Goal: Transaction & Acquisition: Purchase product/service

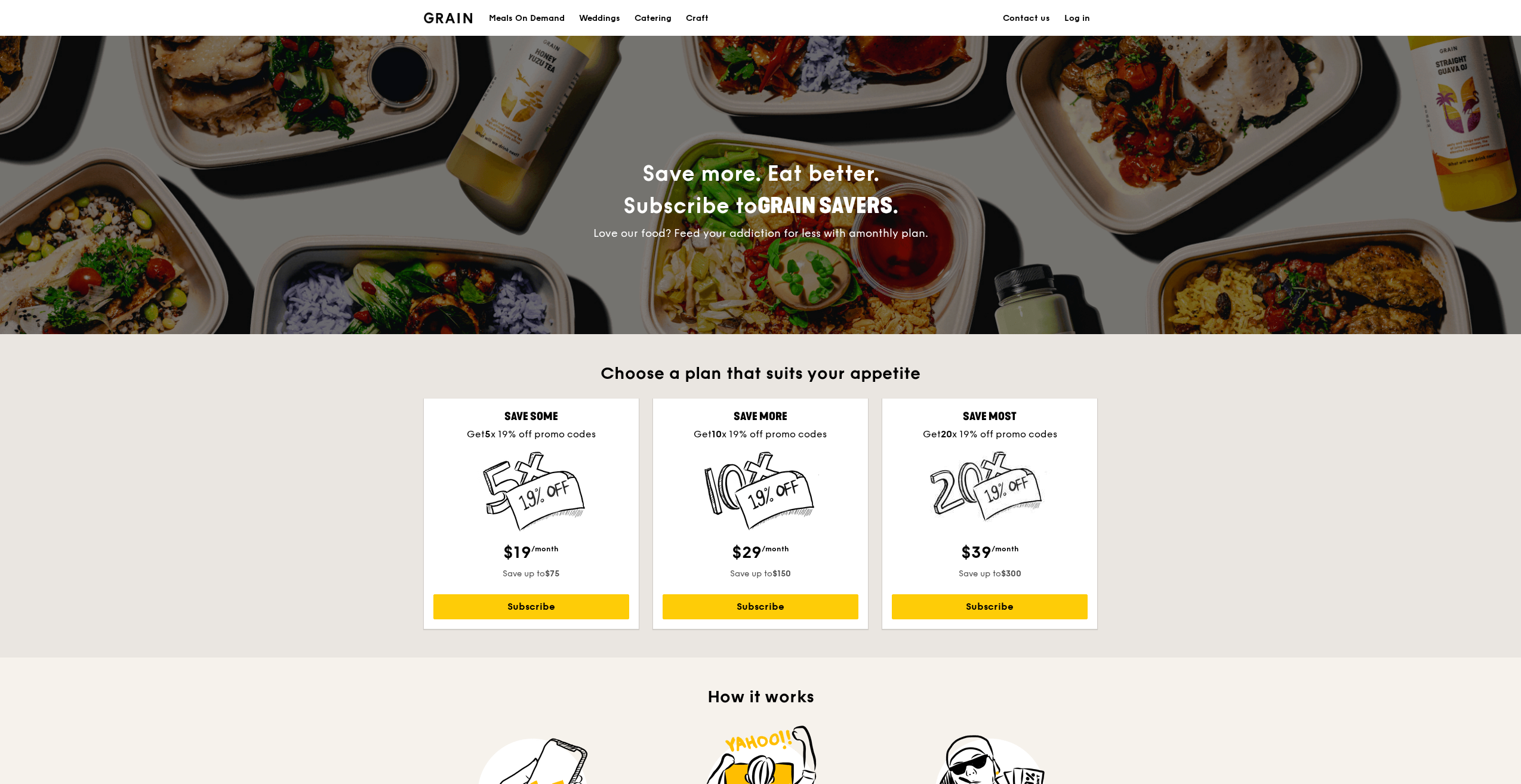
click at [552, 22] on div "Meals On Demand" at bounding box center [527, 18] width 76 height 36
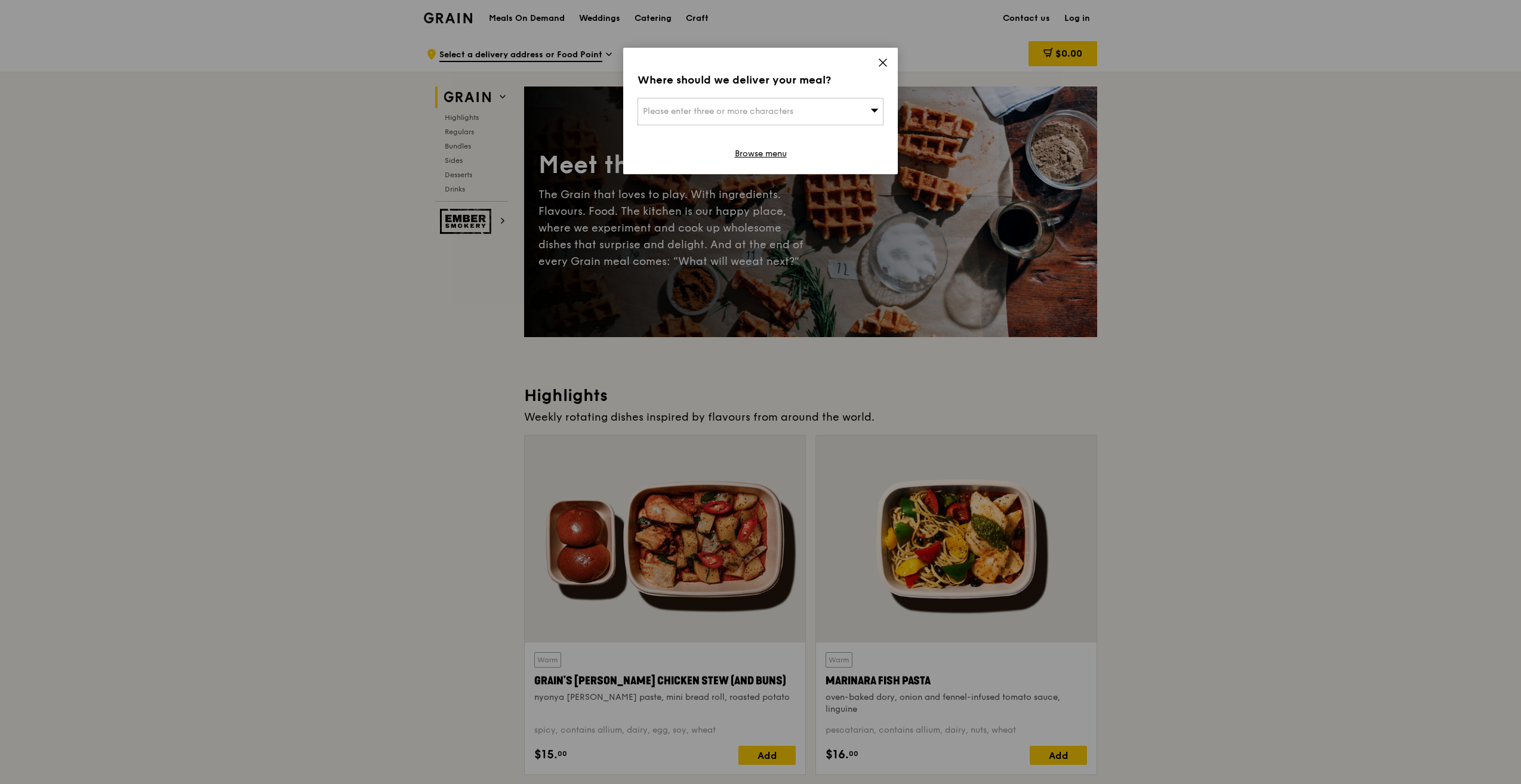
click at [880, 61] on icon at bounding box center [883, 63] width 11 height 11
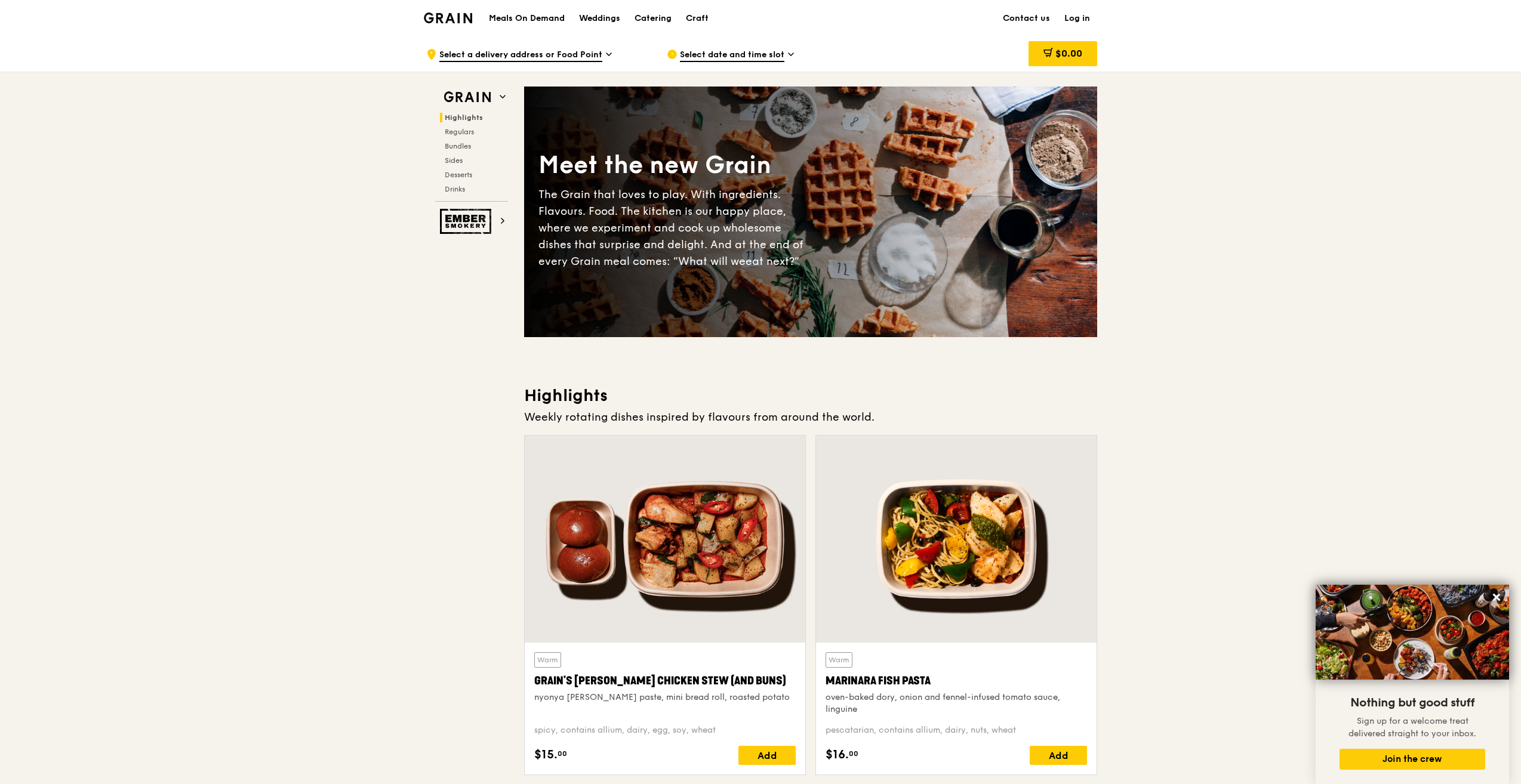
click at [461, 17] on img at bounding box center [447, 18] width 48 height 11
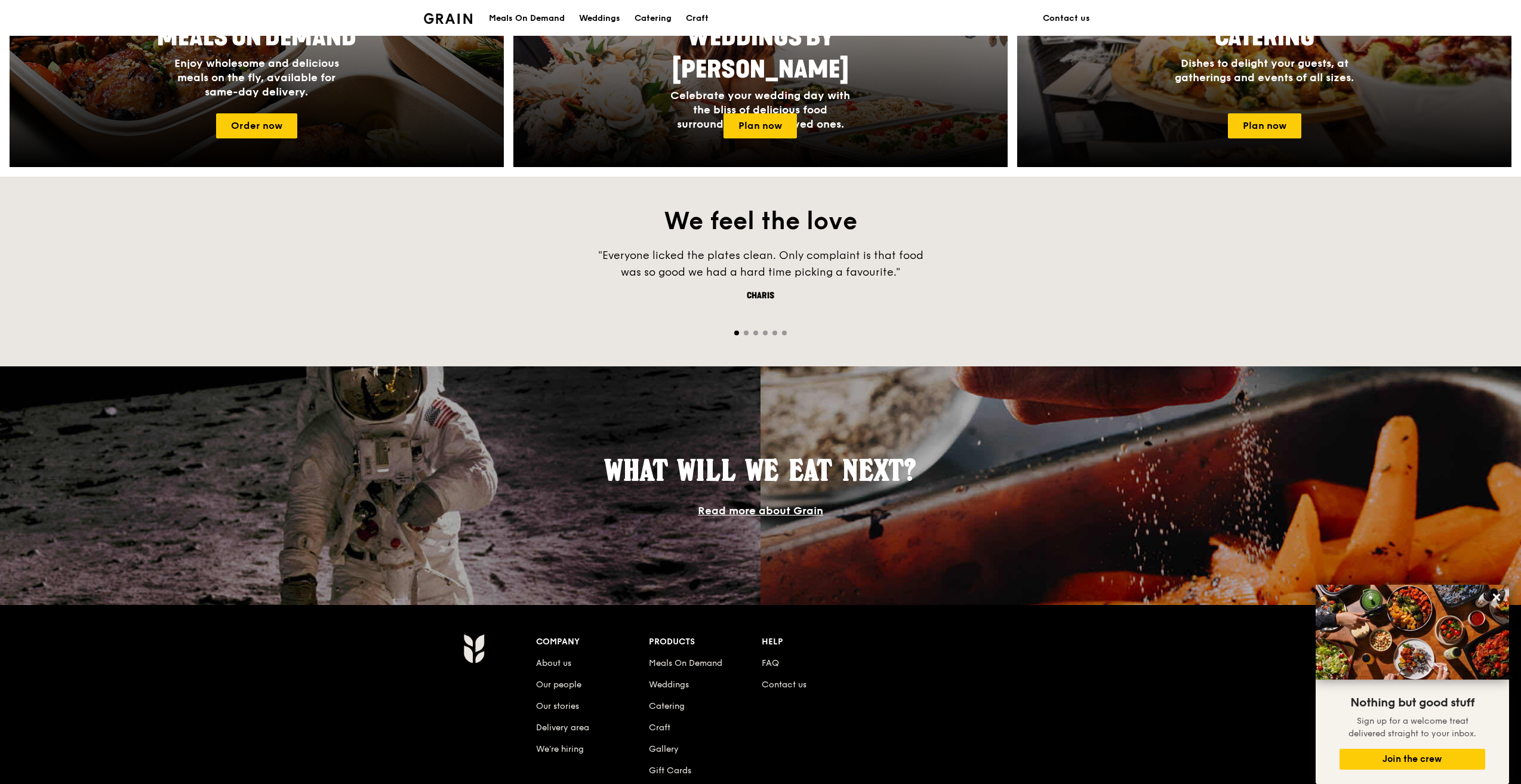
scroll to position [716, 0]
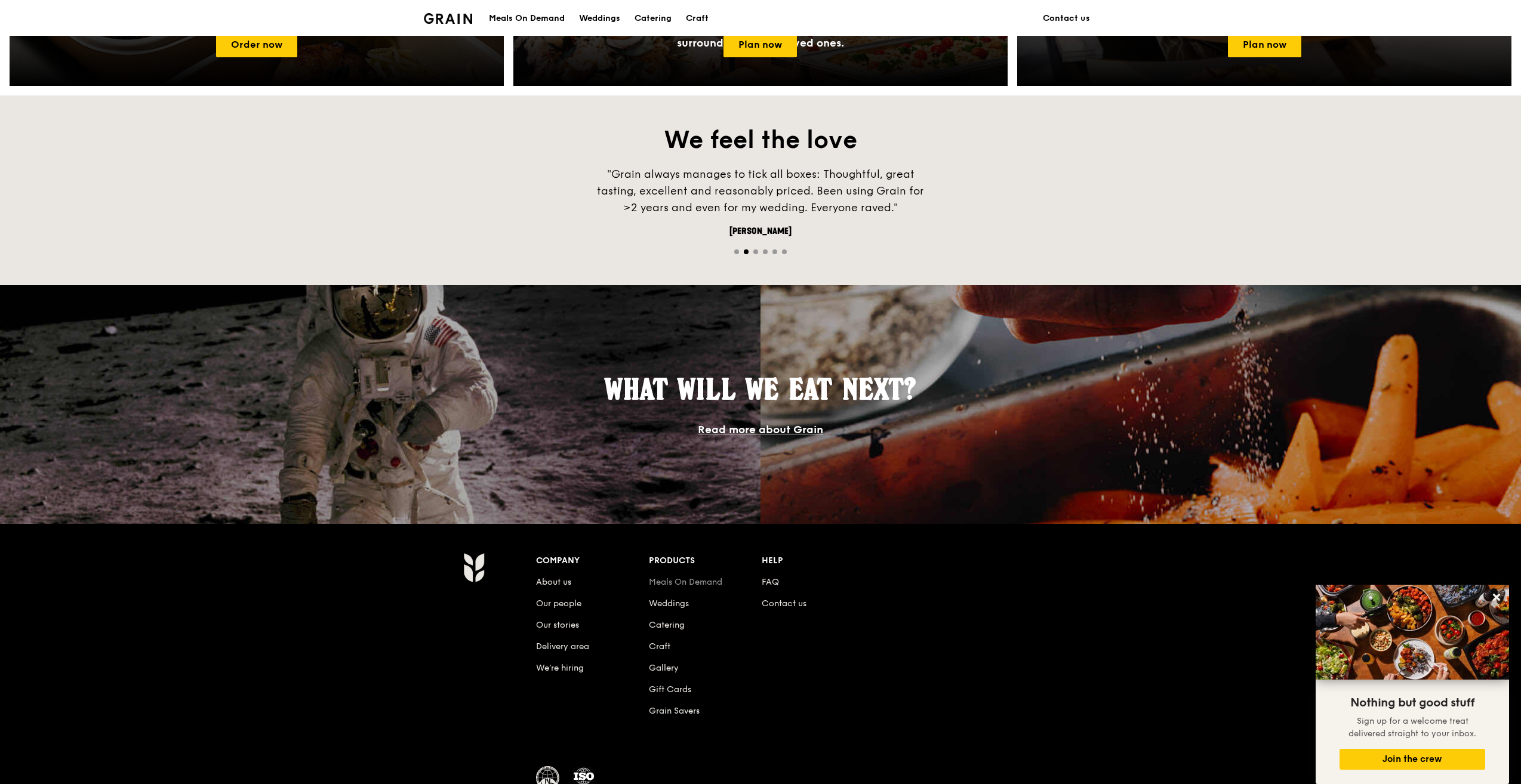
click at [700, 579] on link "Meals On Demand" at bounding box center [685, 582] width 74 height 10
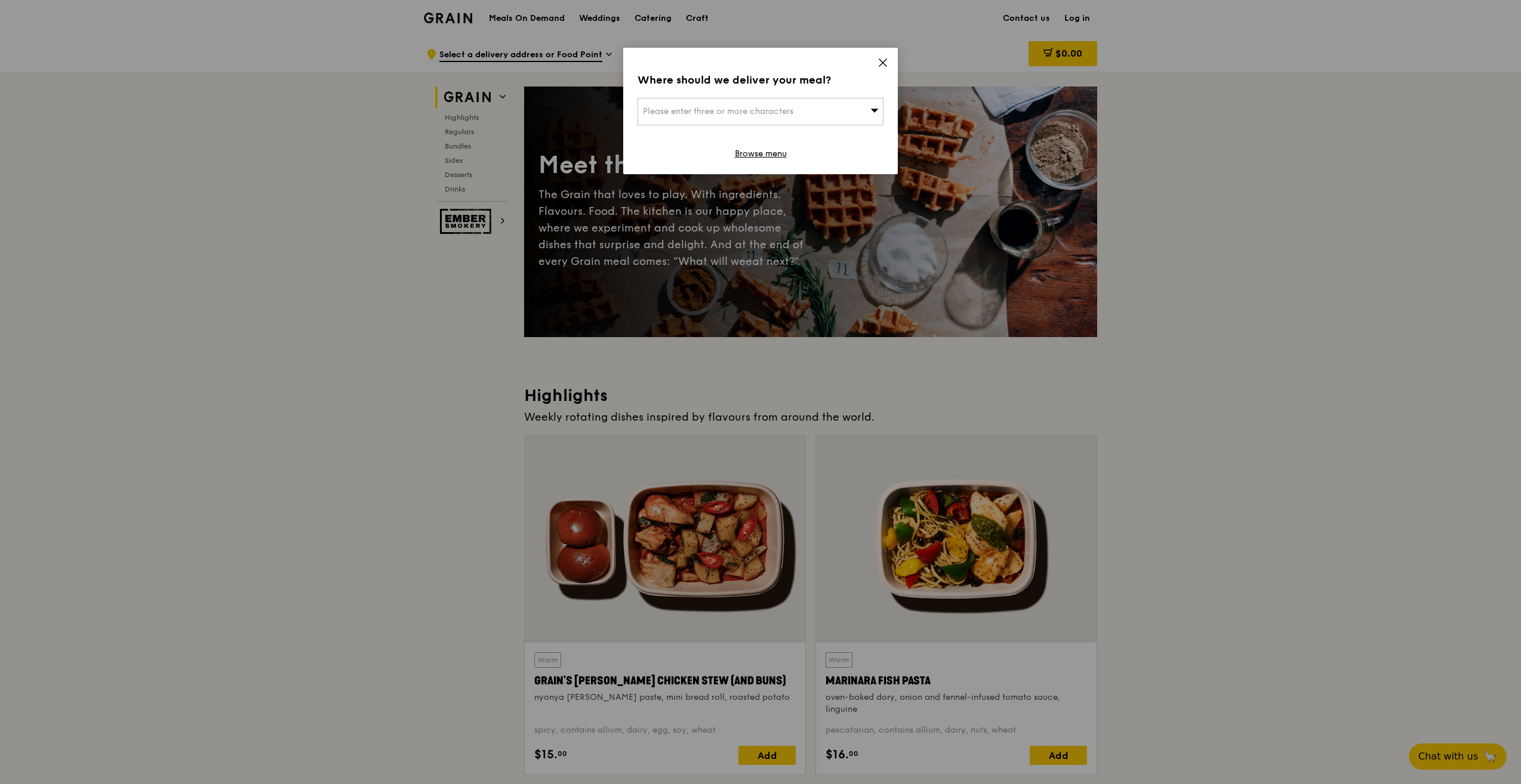
click at [808, 112] on div "Please enter three or more characters" at bounding box center [760, 112] width 246 height 27
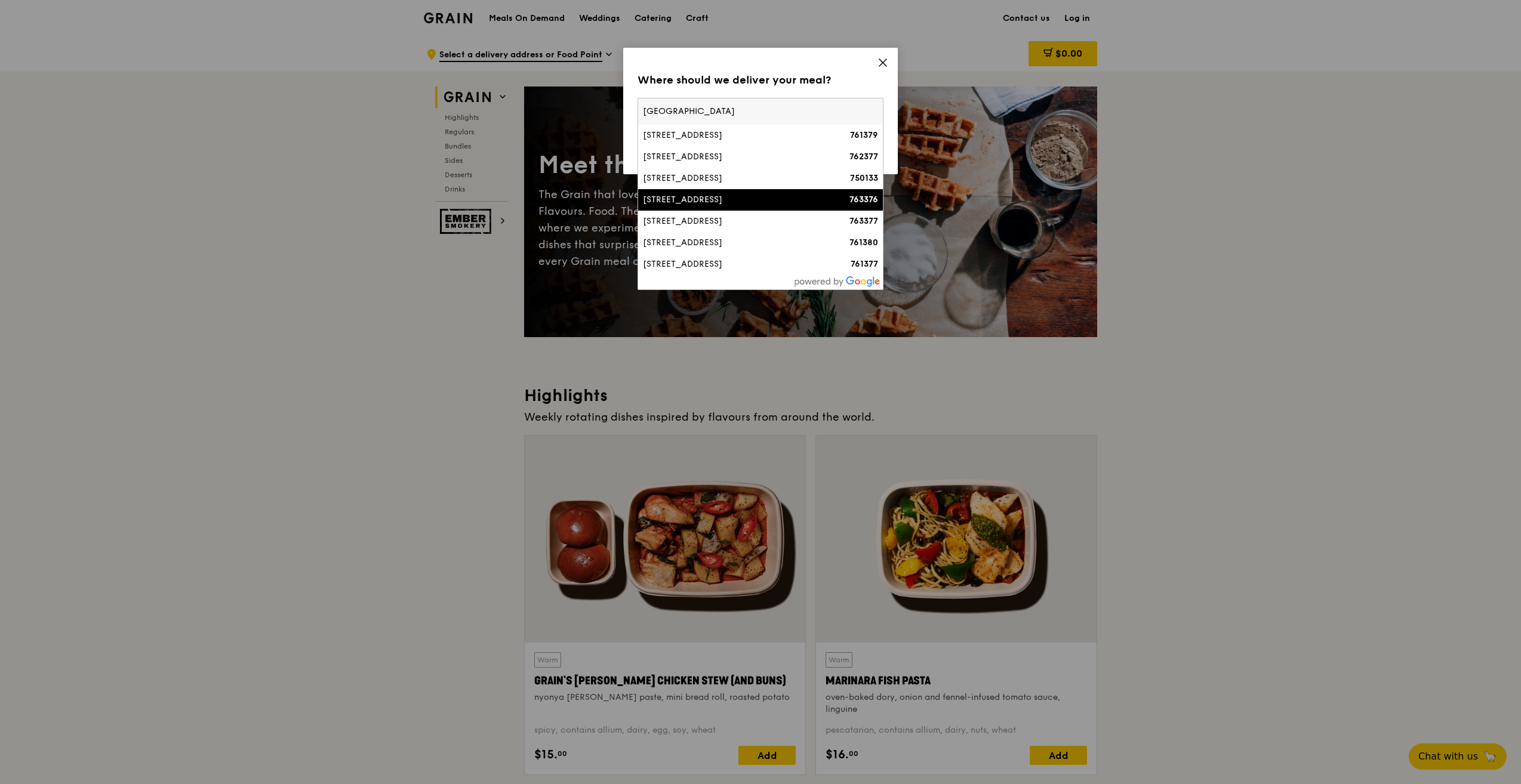
type input "canberra"
click at [778, 206] on li "376C Canberra Drive, Canberra Vista 763376" at bounding box center [760, 200] width 245 height 22
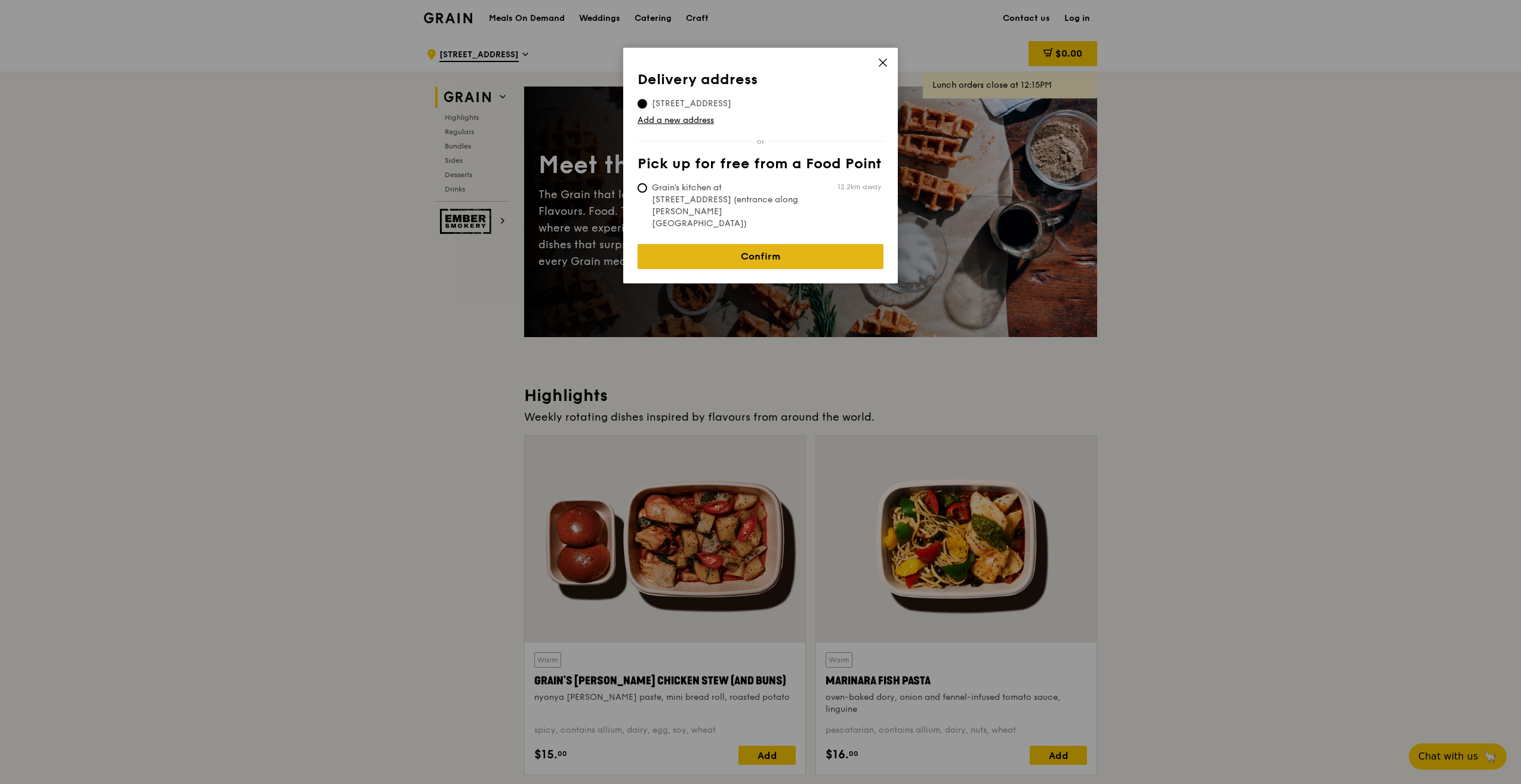
click at [754, 244] on link "Confirm" at bounding box center [760, 256] width 246 height 25
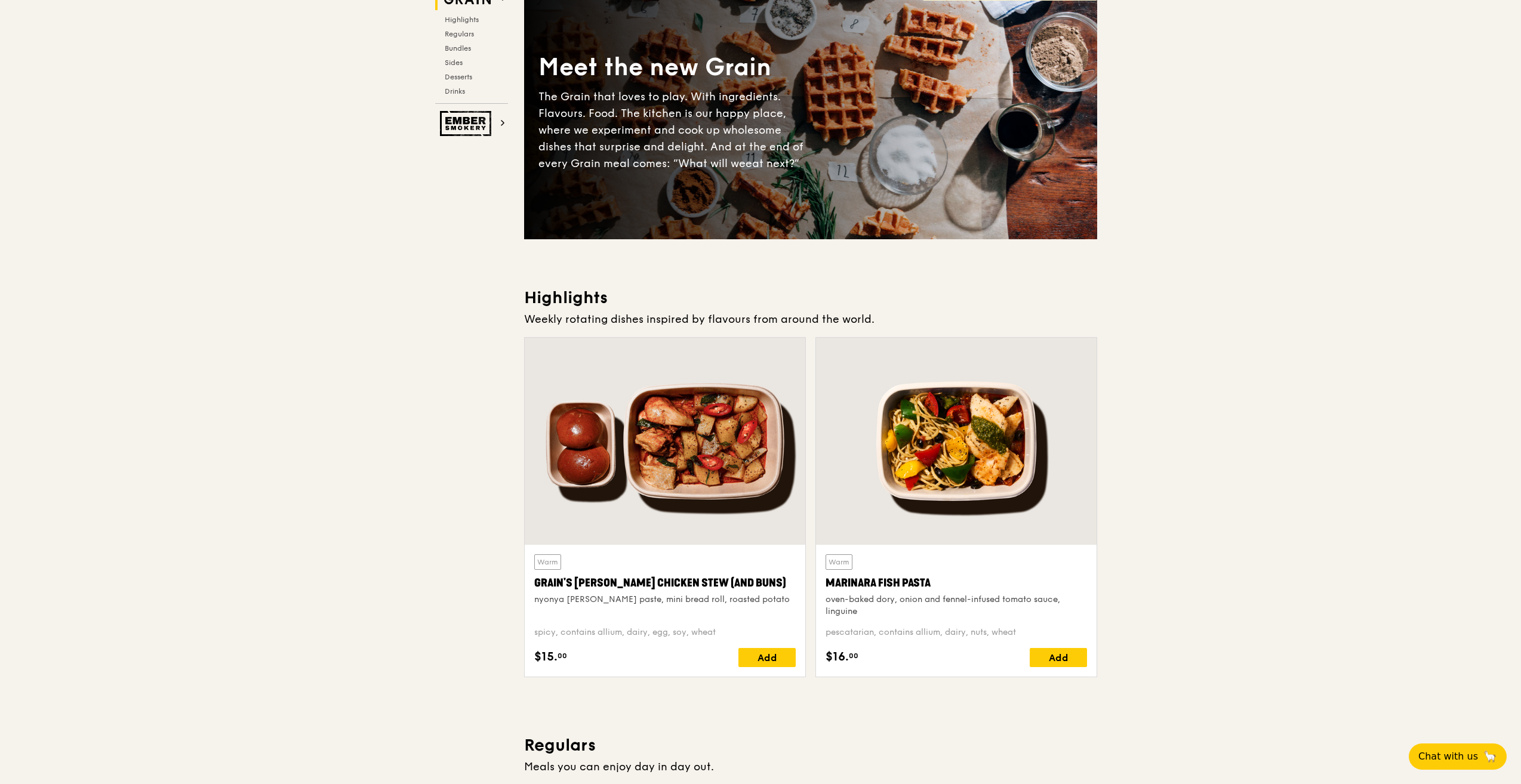
scroll to position [239, 0]
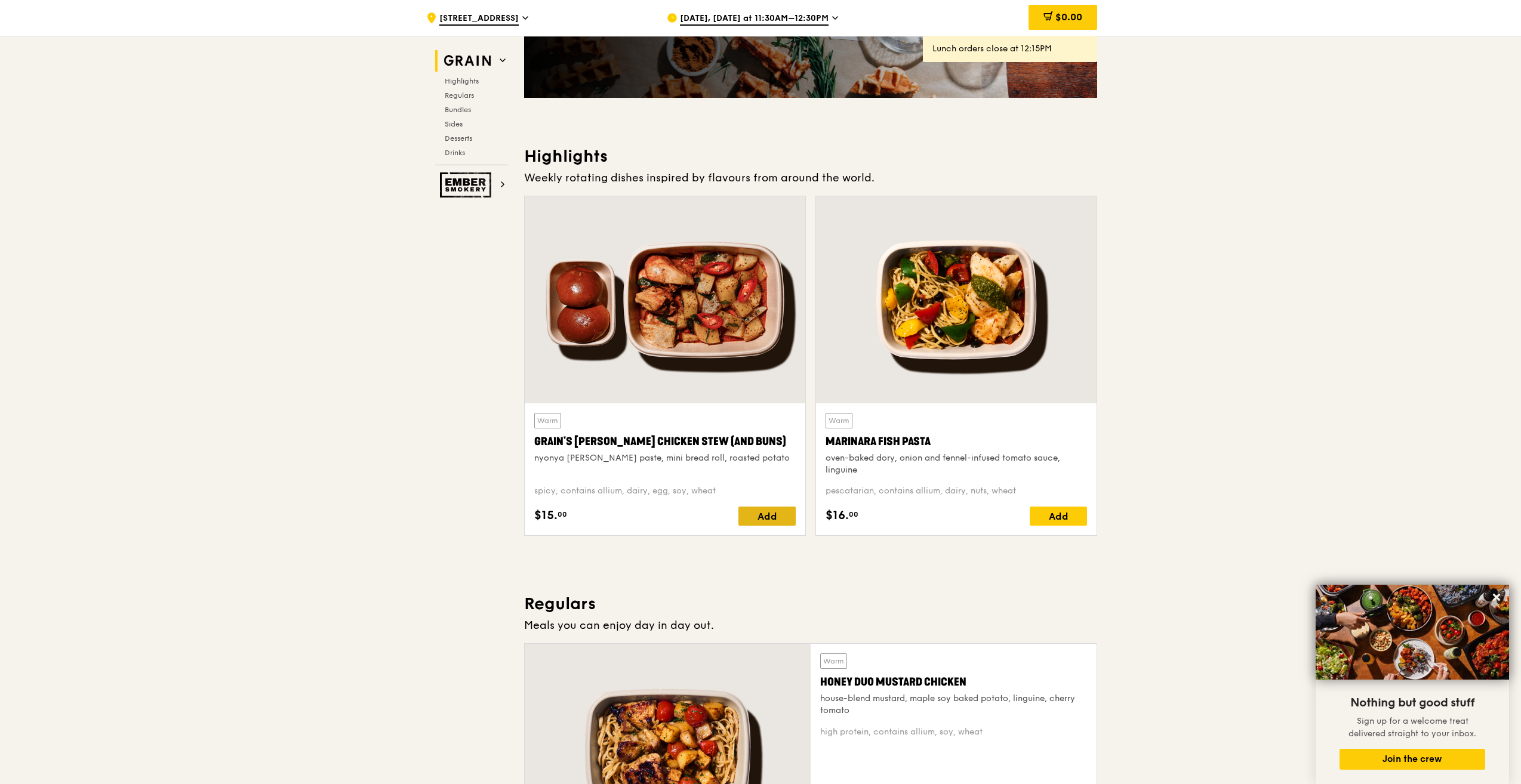
click at [771, 511] on div "Add" at bounding box center [767, 516] width 57 height 19
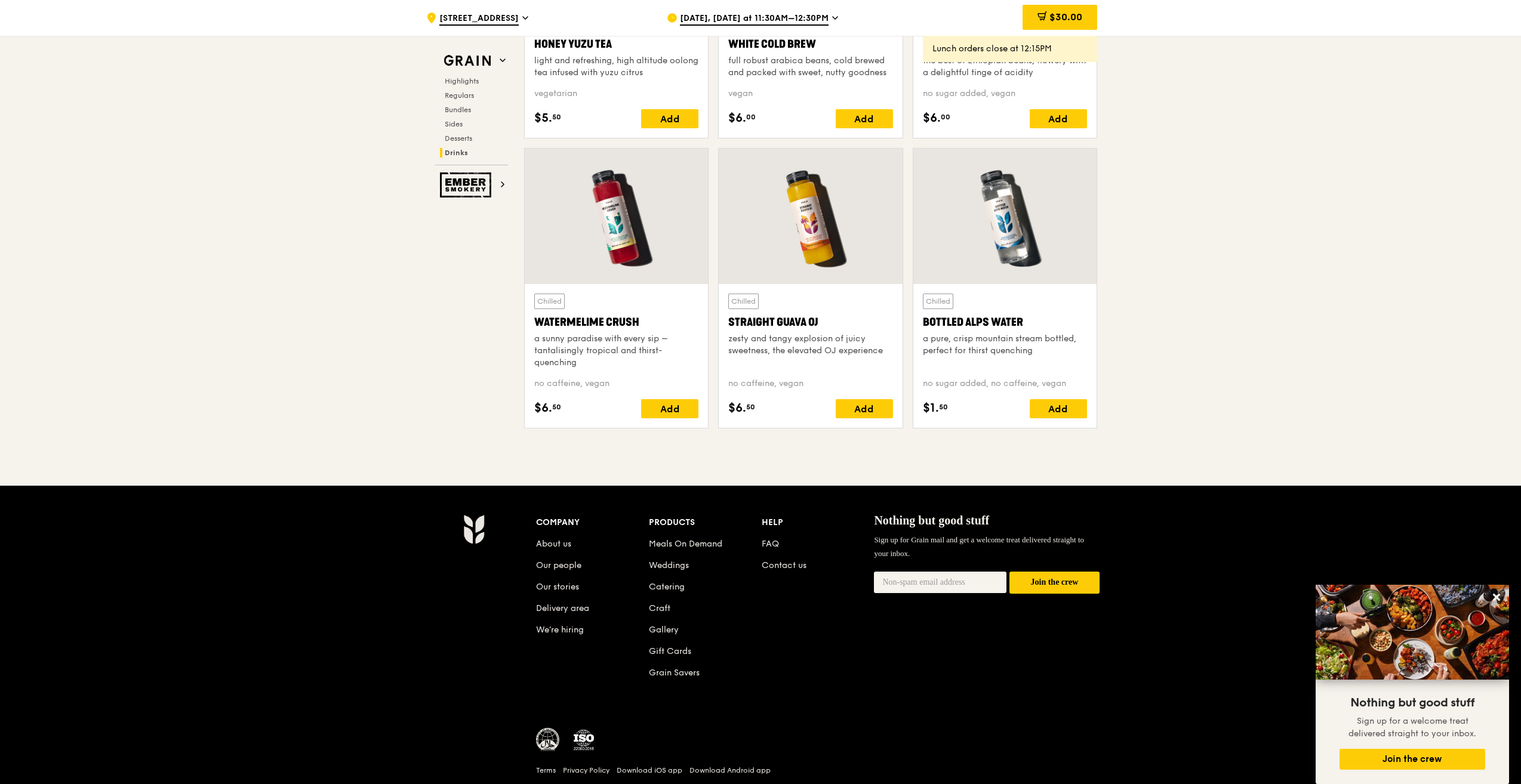
scroll to position [4679, 0]
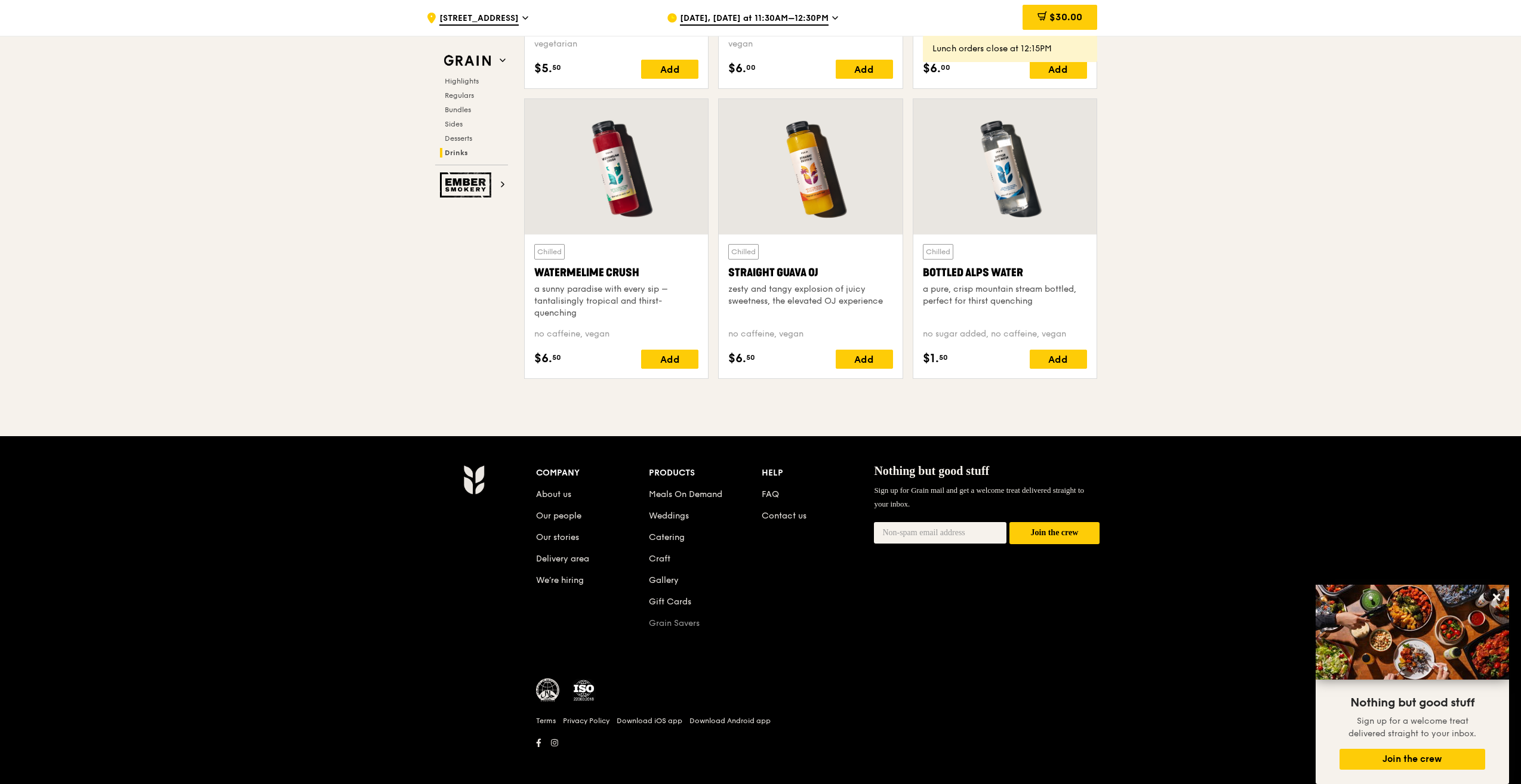
click at [675, 618] on link "Grain Savers" at bounding box center [674, 623] width 50 height 10
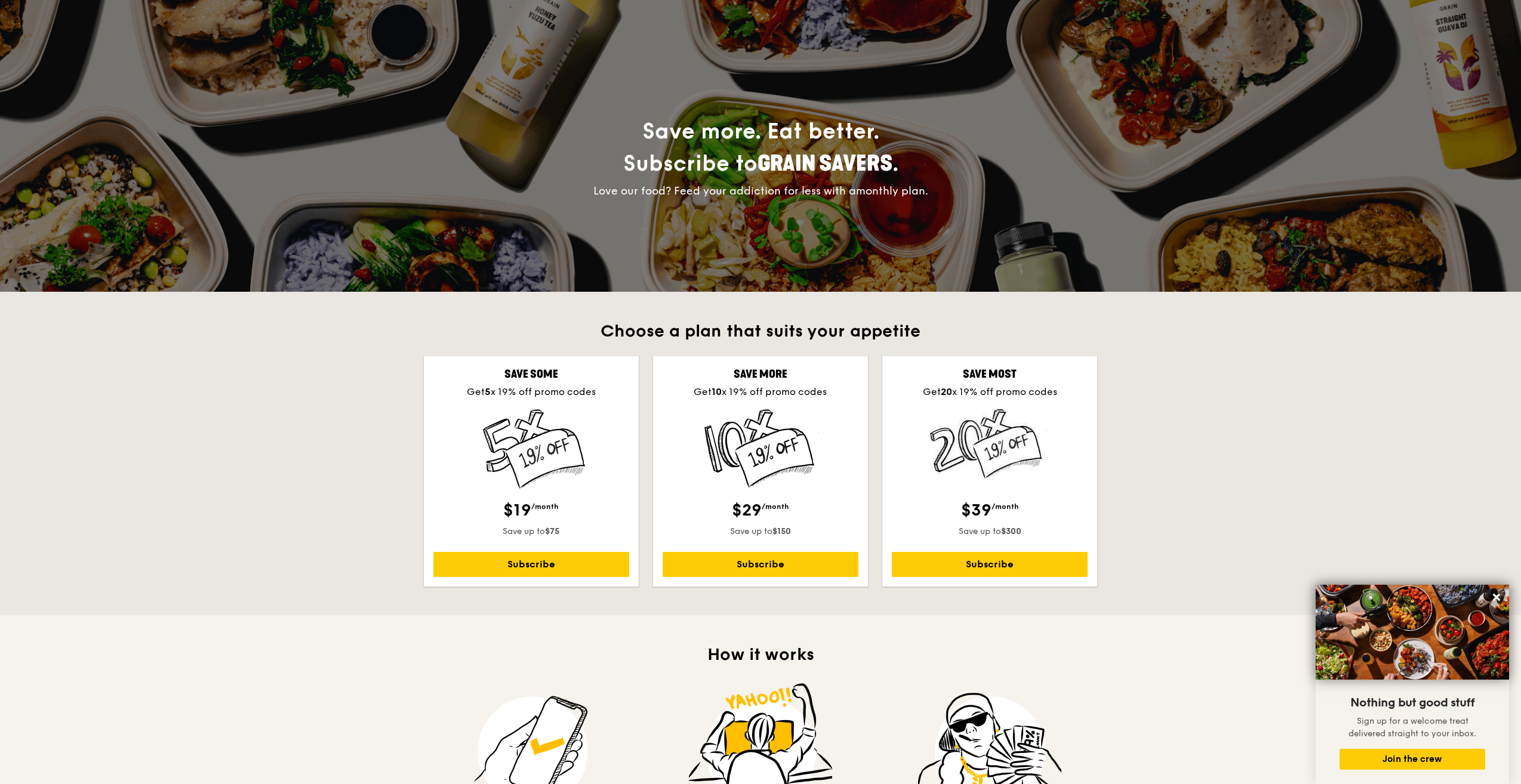
scroll to position [119, 0]
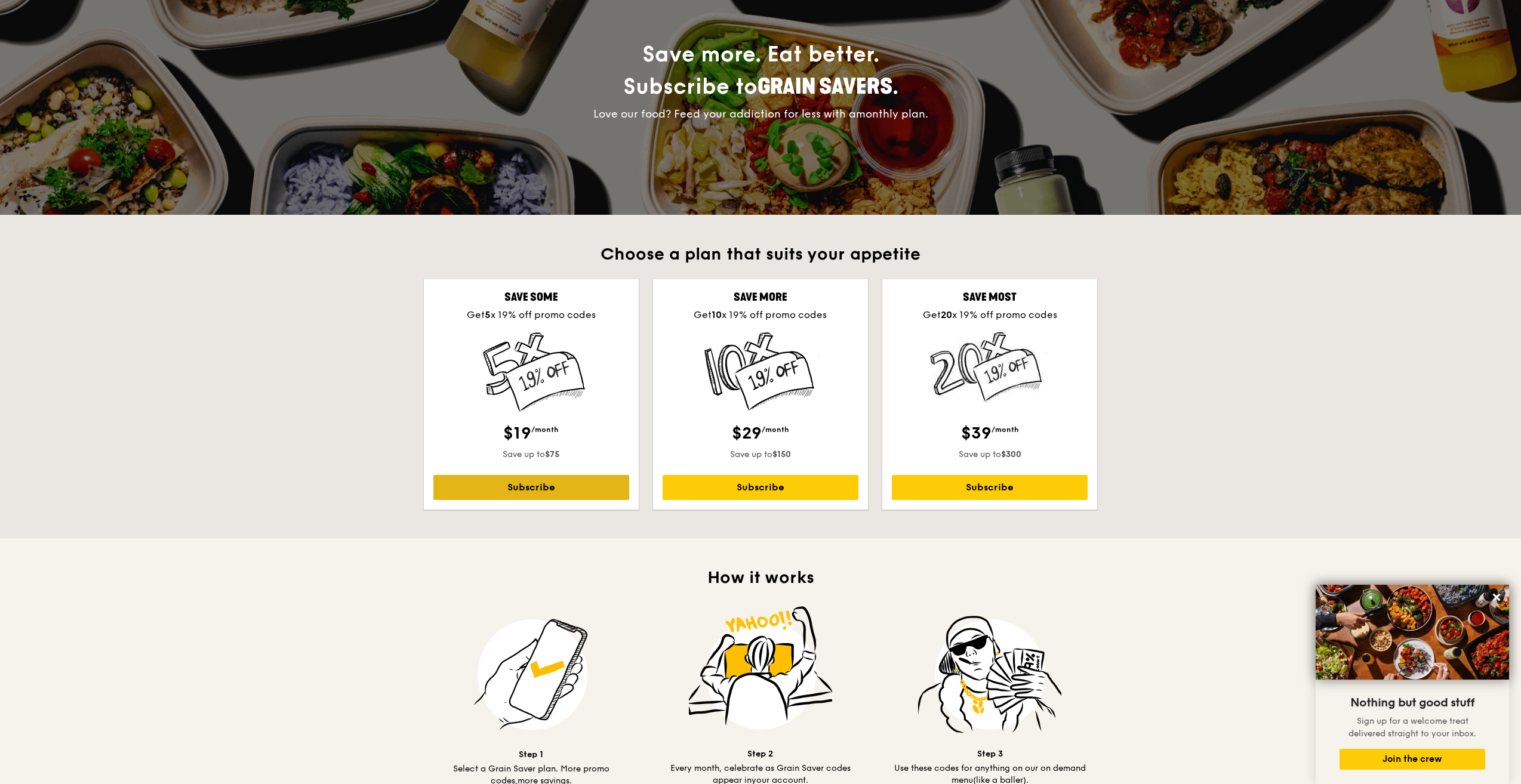
click at [580, 482] on link "Subscribe" at bounding box center [531, 487] width 196 height 25
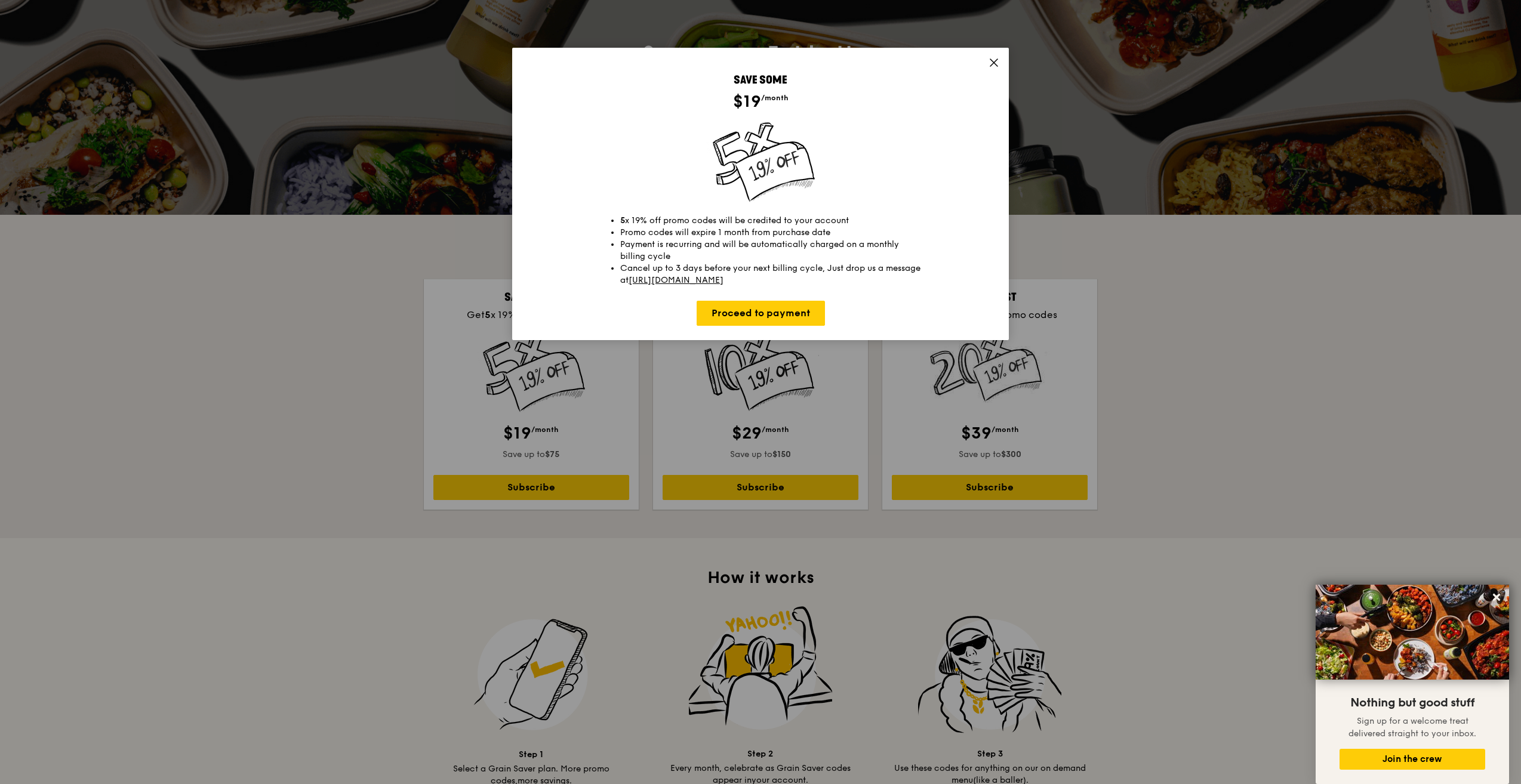
click at [994, 65] on icon at bounding box center [994, 63] width 11 height 11
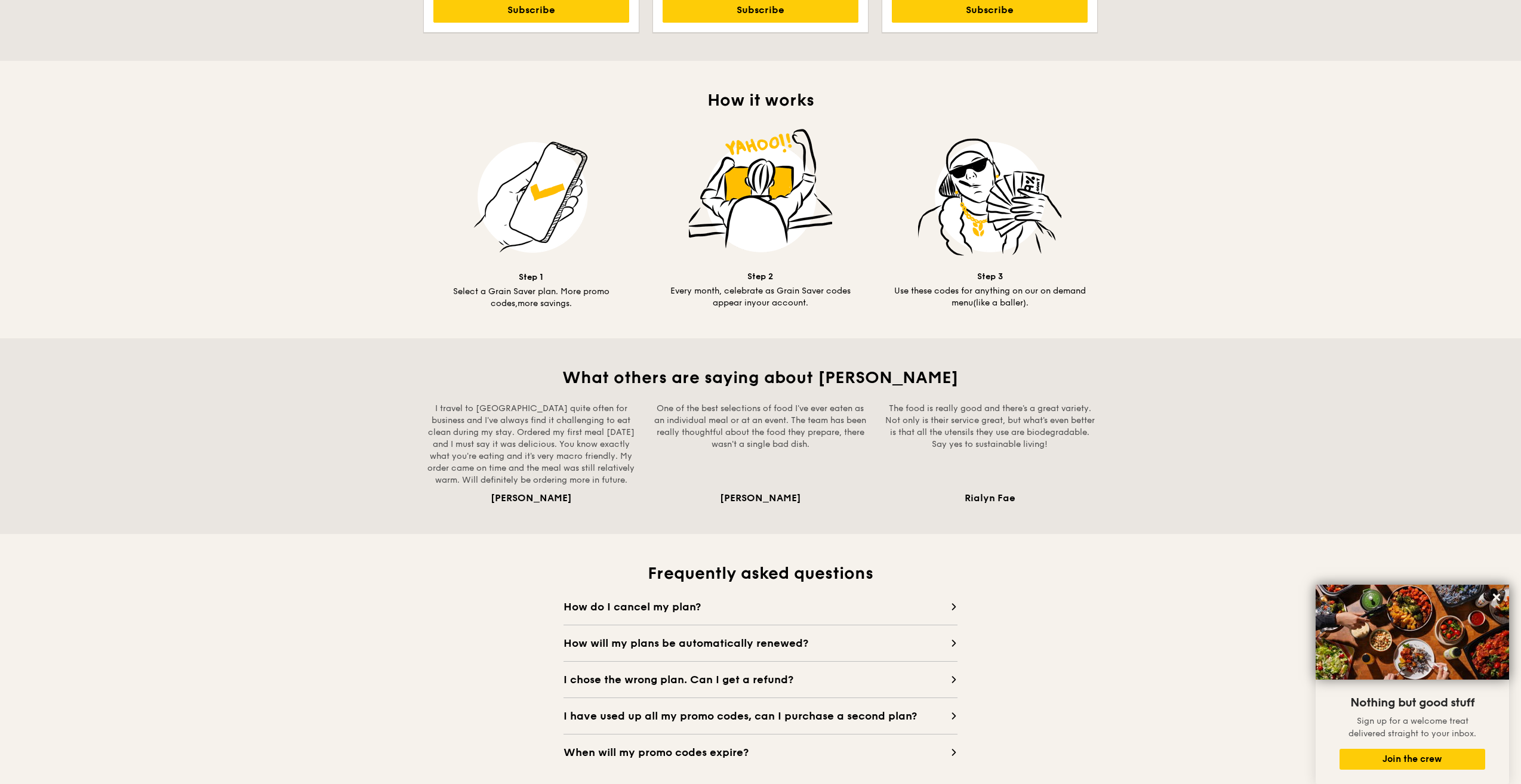
scroll to position [895, 0]
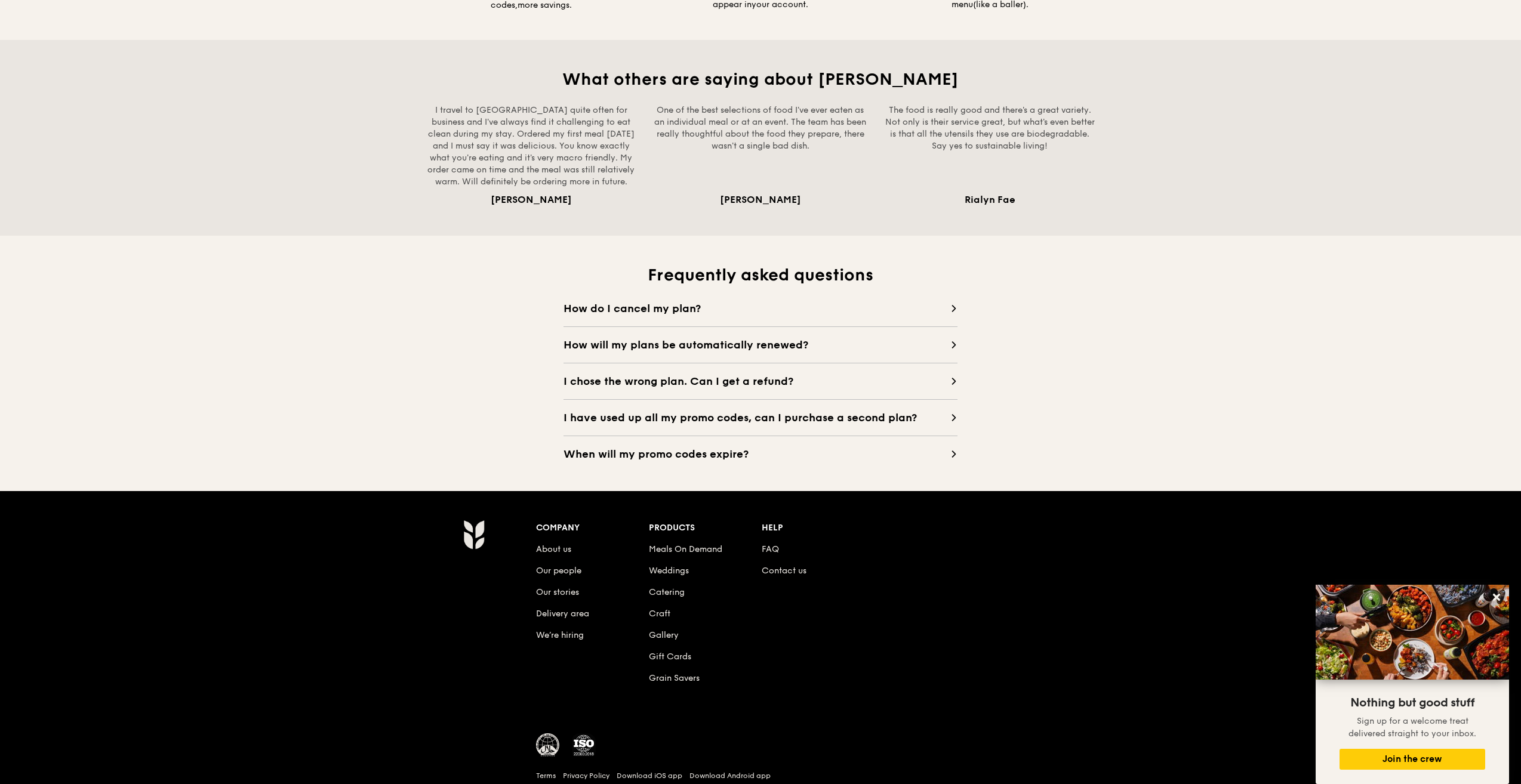
click at [628, 313] on span "How do I cancel my plan?" at bounding box center [756, 308] width 387 height 17
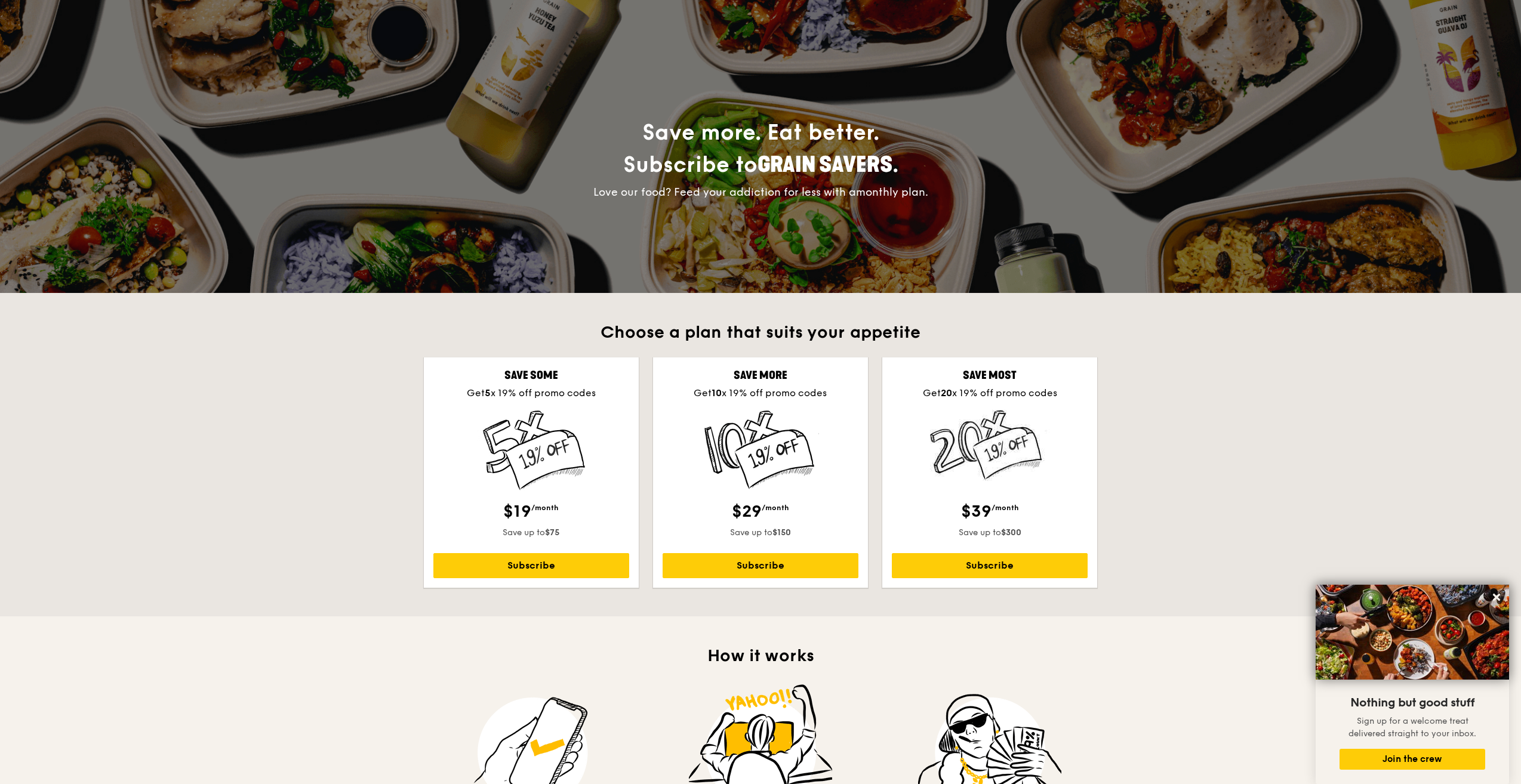
scroll to position [0, 0]
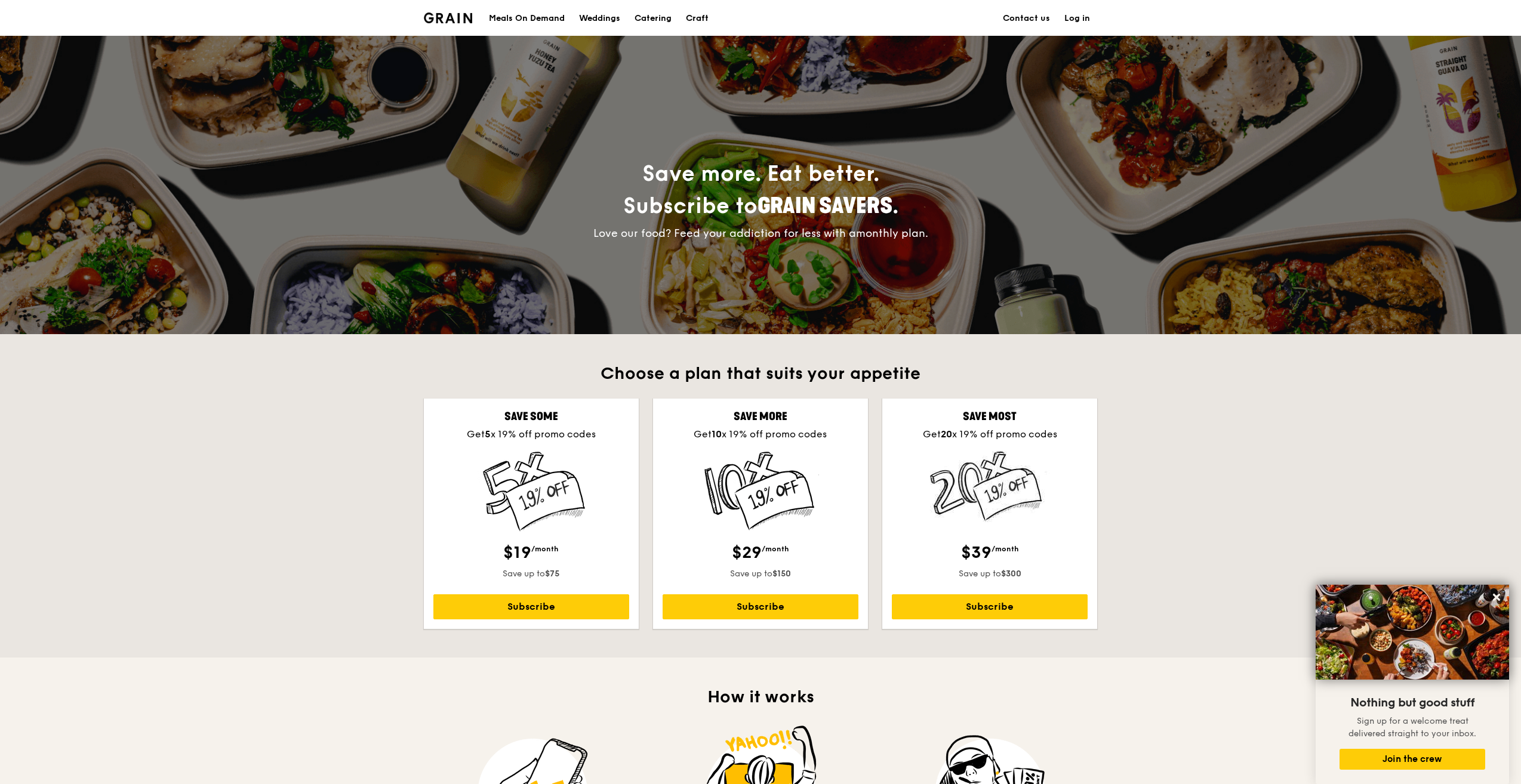
click at [692, 15] on div "Craft" at bounding box center [696, 18] width 23 height 36
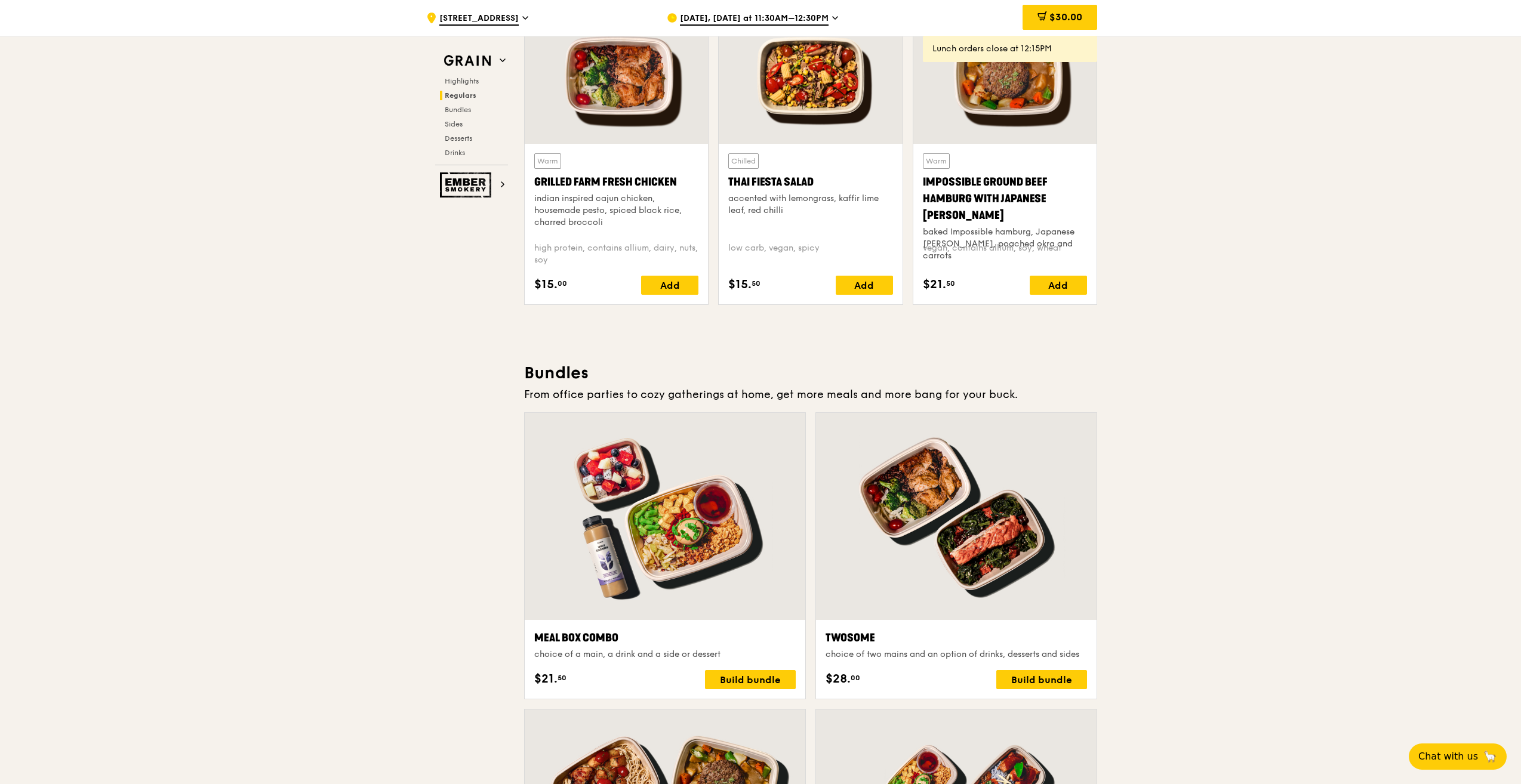
scroll to position [1611, 0]
